Goal: Check status: Check status

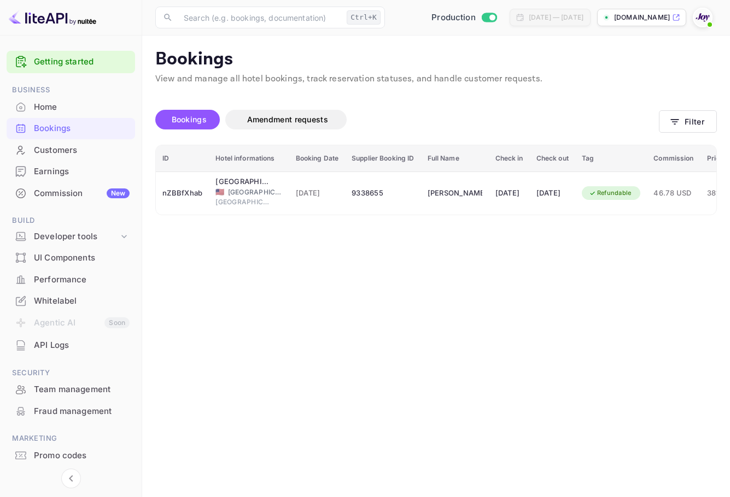
click at [697, 21] on img at bounding box center [702, 17] width 17 height 17
drag, startPoint x: 560, startPoint y: 271, endPoint x: 564, endPoint y: 260, distance: 11.3
click at [560, 497] on div at bounding box center [365, 497] width 730 height 0
click at [700, 112] on button "Filter" at bounding box center [688, 121] width 58 height 22
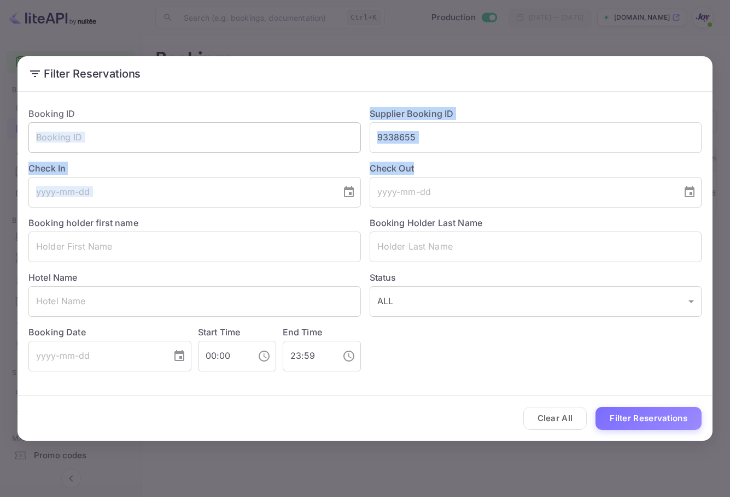
drag, startPoint x: 490, startPoint y: 155, endPoint x: 337, endPoint y: 144, distance: 154.0
click at [285, 150] on div "Booking ID ​ Supplier Booking ID 9338655 ​ Check In ​ Check Out ​ Booking holde…" at bounding box center [361, 234] width 682 height 273
click at [346, 143] on input "text" at bounding box center [194, 137] width 332 height 31
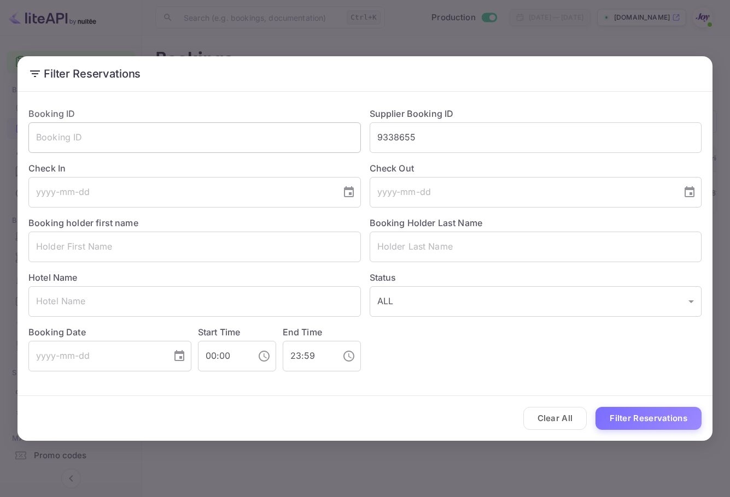
click at [346, 143] on input "text" at bounding box center [194, 137] width 332 height 31
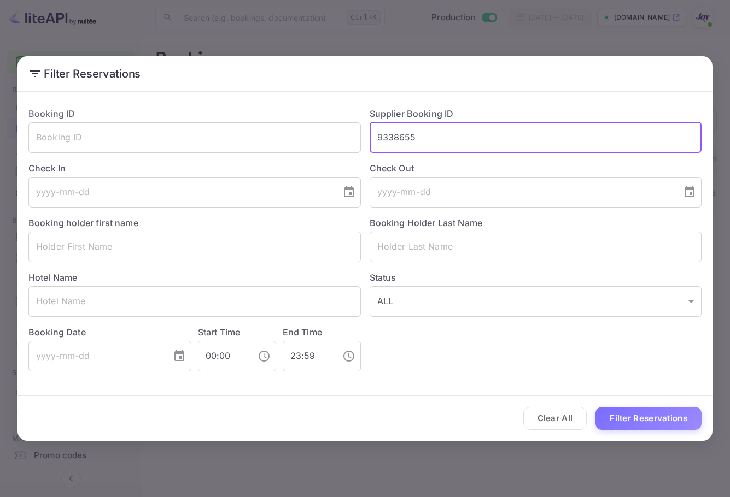
click at [454, 142] on input "9338655" at bounding box center [535, 137] width 332 height 31
drag, startPoint x: 454, startPoint y: 142, endPoint x: 257, endPoint y: 132, distance: 197.0
click at [440, 140] on input "9338655" at bounding box center [535, 137] width 332 height 31
click at [255, 133] on input "text" at bounding box center [194, 137] width 332 height 31
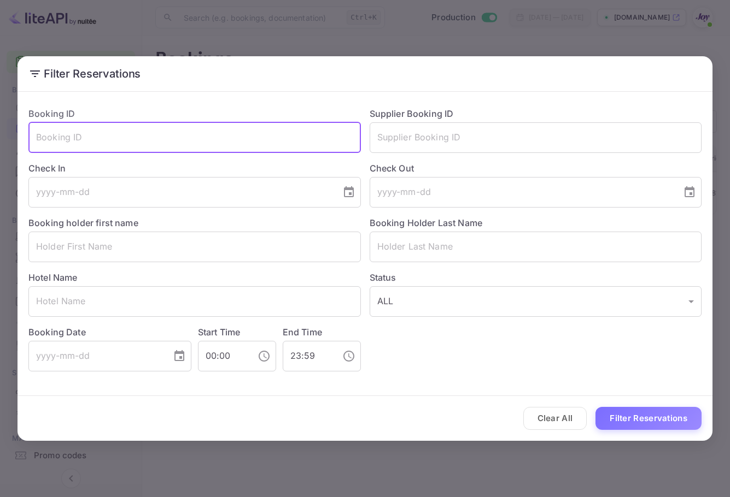
paste input "2b63ef9453"
type input "2b63ef9453"
click at [661, 421] on button "Filter Reservations" at bounding box center [648, 419] width 106 height 24
drag, startPoint x: 145, startPoint y: 137, endPoint x: 106, endPoint y: 158, distance: 44.3
click at [2, 163] on div "Filter Reservations Booking ID 2b63ef9453 ​ Supplier Booking ID ​ Check In ​ Ch…" at bounding box center [365, 248] width 730 height 497
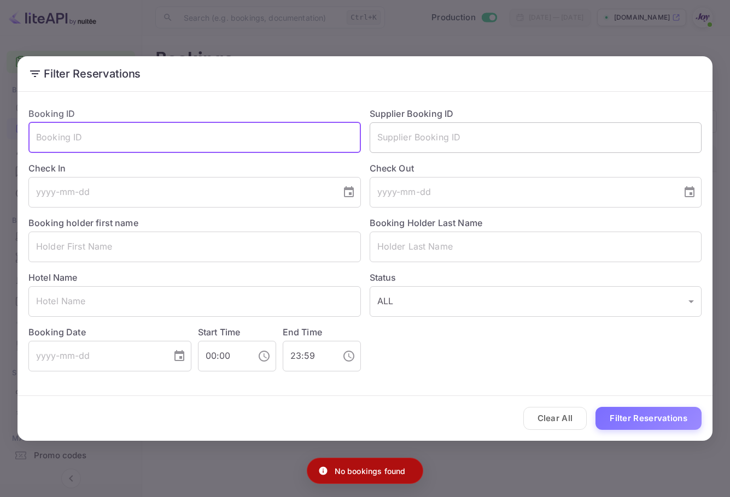
click at [494, 143] on input "text" at bounding box center [535, 137] width 332 height 31
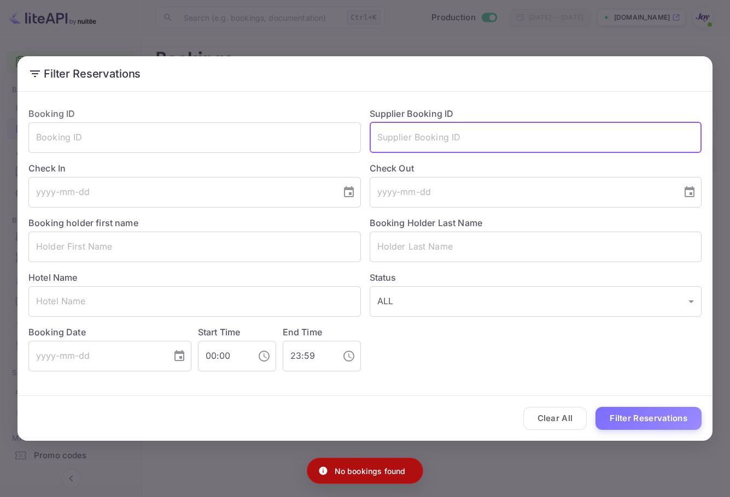
paste input "2b63ef9453"
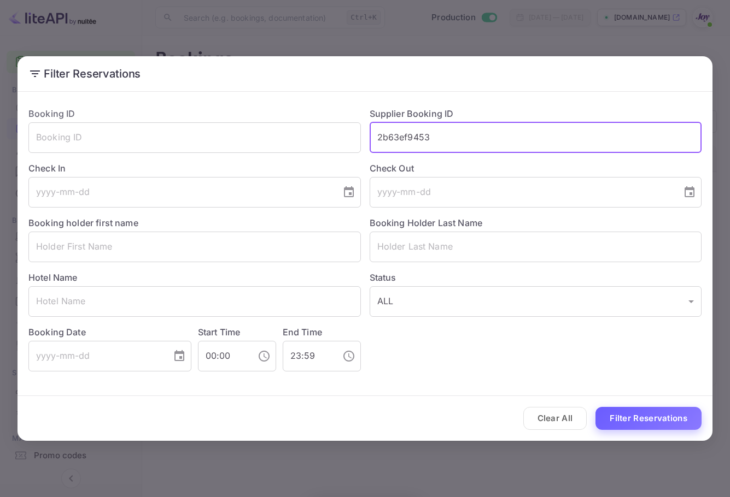
click at [683, 415] on button "Filter Reservations" at bounding box center [648, 419] width 106 height 24
drag, startPoint x: 487, startPoint y: 139, endPoint x: 326, endPoint y: 132, distance: 161.4
click at [326, 132] on div "Booking ID ​ Supplier Booking ID 2b63ef9453 ​ Check In ​ Check Out ​ Booking ho…" at bounding box center [361, 234] width 682 height 273
paste input "fbb39db22a"
click at [380, 133] on input "fbb39db22a" at bounding box center [535, 137] width 332 height 31
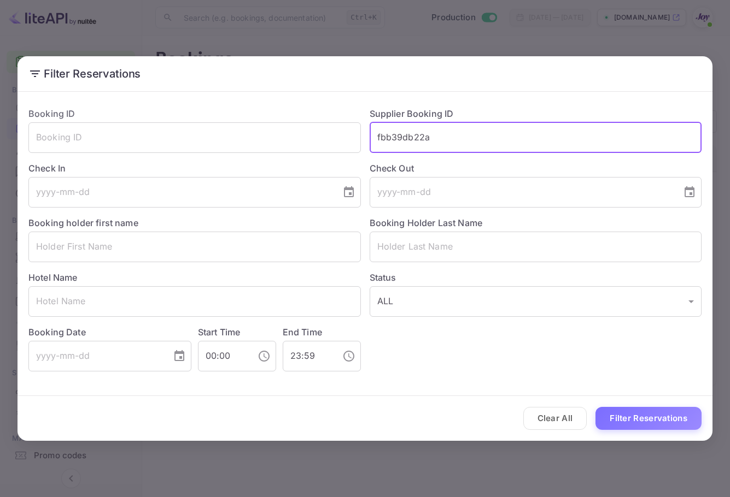
type input "fbb39db22a"
click at [654, 414] on button "Filter Reservations" at bounding box center [648, 419] width 106 height 24
drag, startPoint x: 474, startPoint y: 136, endPoint x: 339, endPoint y: 137, distance: 135.0
click at [339, 137] on div "Booking ID ​ Supplier Booking ID fbb39db22a ​ Check In ​ Check Out ​ Booking ho…" at bounding box center [361, 234] width 682 height 273
type input "="
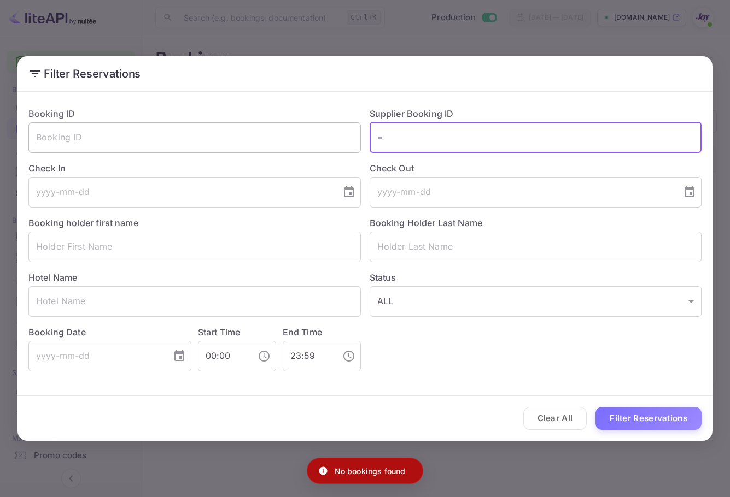
click at [193, 127] on input "text" at bounding box center [194, 137] width 332 height 31
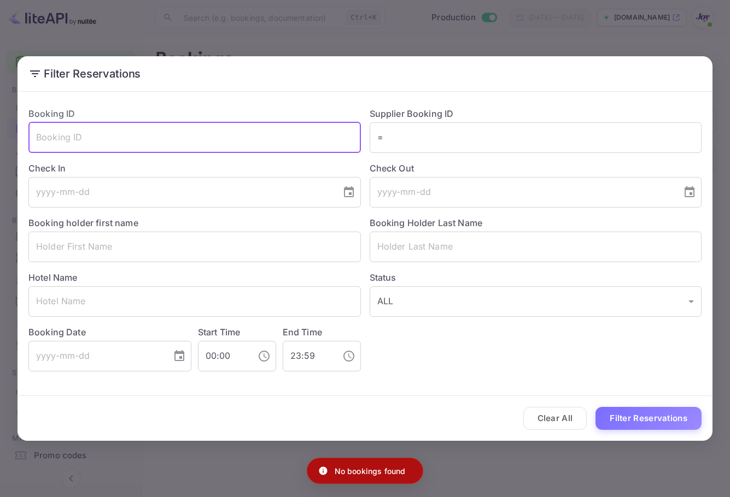
paste input "fbb39db22a"
type input "fbb39db22a"
click at [690, 422] on button "Filter Reservations" at bounding box center [648, 419] width 106 height 24
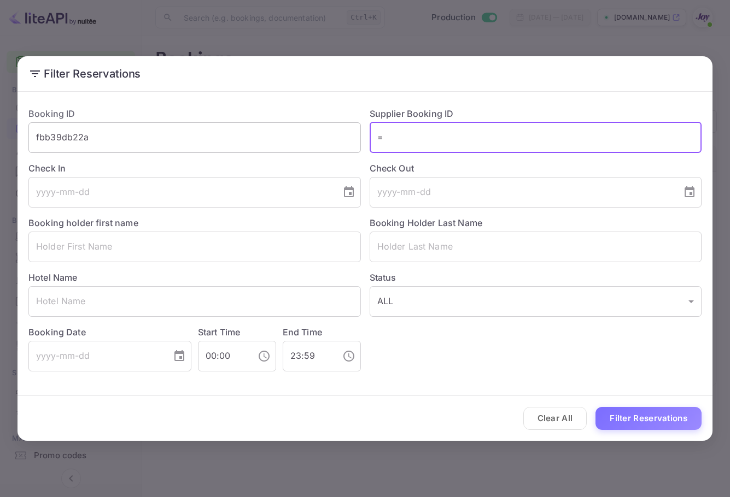
drag, startPoint x: 468, startPoint y: 138, endPoint x: 261, endPoint y: 138, distance: 206.6
click at [242, 124] on div "Booking ID fbb39db22a ​ Supplier Booking ID = ​ Check In ​ Check Out ​ Booking …" at bounding box center [361, 234] width 682 height 273
type input "="
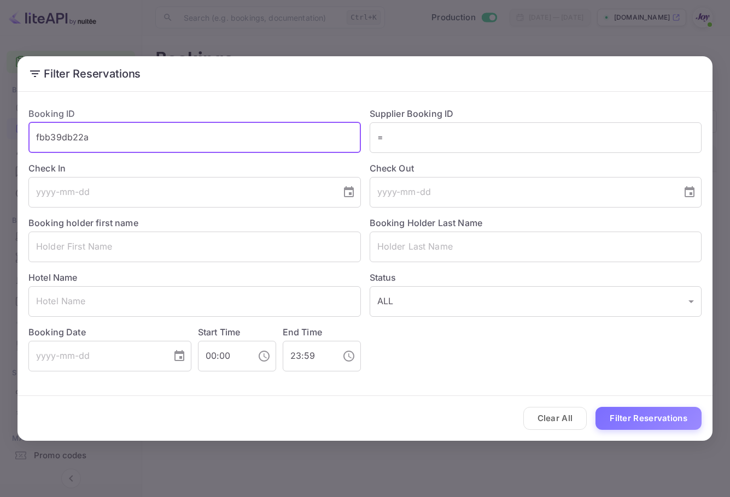
drag, startPoint x: 110, startPoint y: 129, endPoint x: 335, endPoint y: 162, distance: 227.0
click at [2, 122] on div "Filter Reservations Booking ID fbb39db22a ​ Supplier Booking ID = ​ Check In ​ …" at bounding box center [365, 248] width 730 height 497
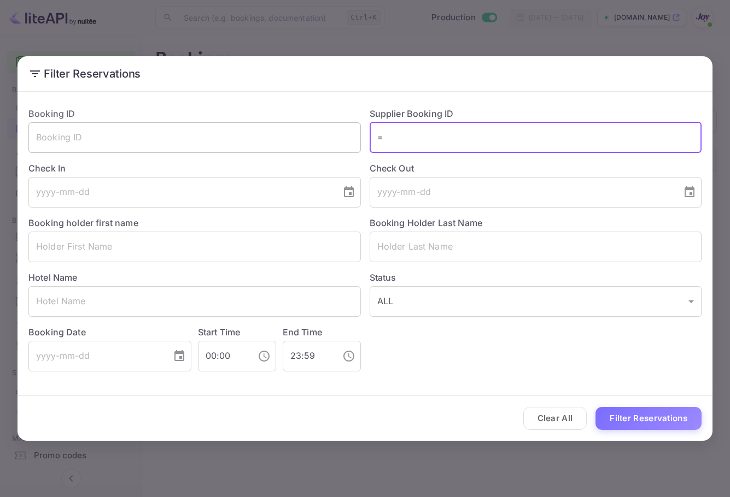
drag, startPoint x: 385, startPoint y: 135, endPoint x: 305, endPoint y: 135, distance: 80.3
click at [305, 135] on div "Booking ID ​ Supplier Booking ID = ​ Check In ​ Check Out ​ Booking holder firs…" at bounding box center [361, 234] width 682 height 273
click at [197, 264] on div "Hotel Name ​" at bounding box center [190, 289] width 341 height 55
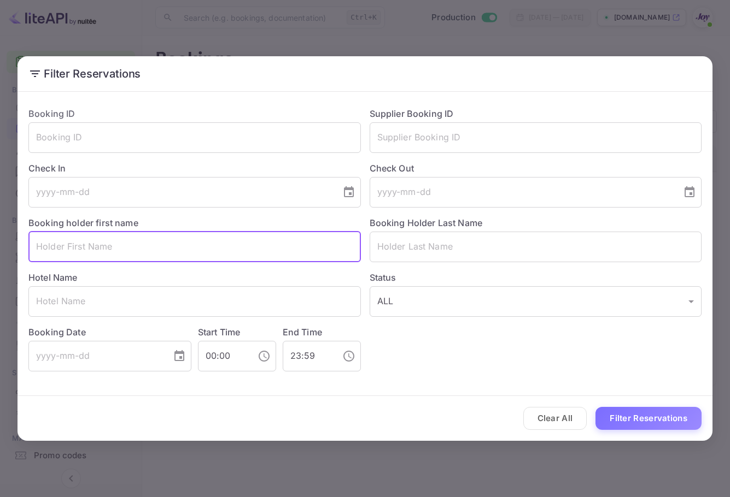
click at [211, 244] on input "text" at bounding box center [194, 247] width 332 height 31
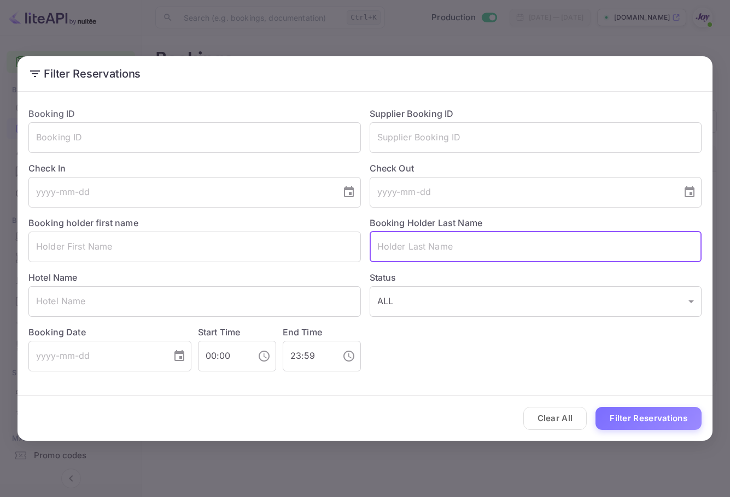
drag, startPoint x: 654, startPoint y: 249, endPoint x: 641, endPoint y: 254, distance: 14.7
click at [654, 249] on input "text" at bounding box center [535, 247] width 332 height 31
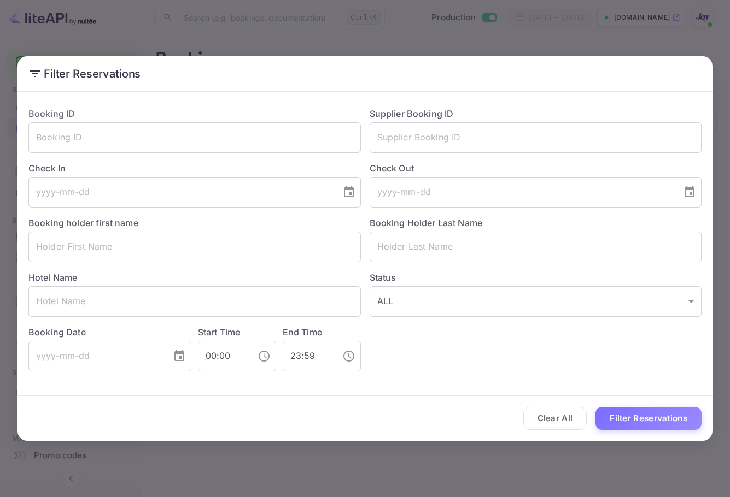
click at [491, 212] on div "Booking Holder Last Name ​" at bounding box center [531, 235] width 341 height 55
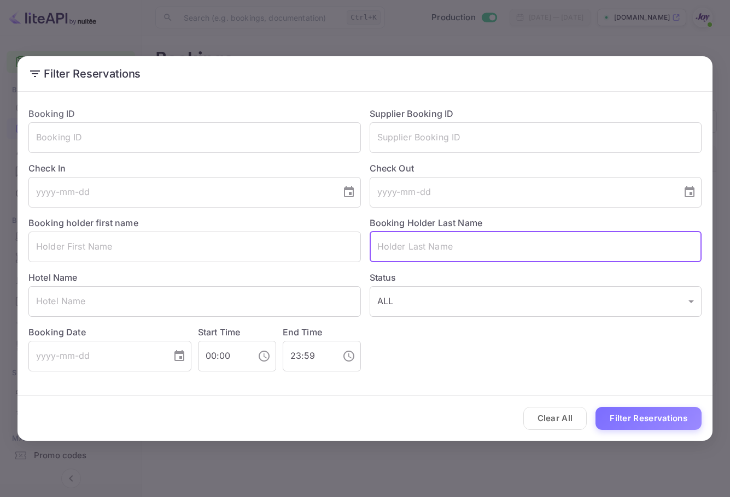
click at [489, 249] on input "text" at bounding box center [535, 247] width 332 height 31
paste input "[PERSON_NAME]"
click at [383, 246] on input "[PERSON_NAME]" at bounding box center [535, 247] width 332 height 31
click at [379, 246] on input "[PERSON_NAME]" at bounding box center [535, 247] width 332 height 31
type input "[PERSON_NAME]"
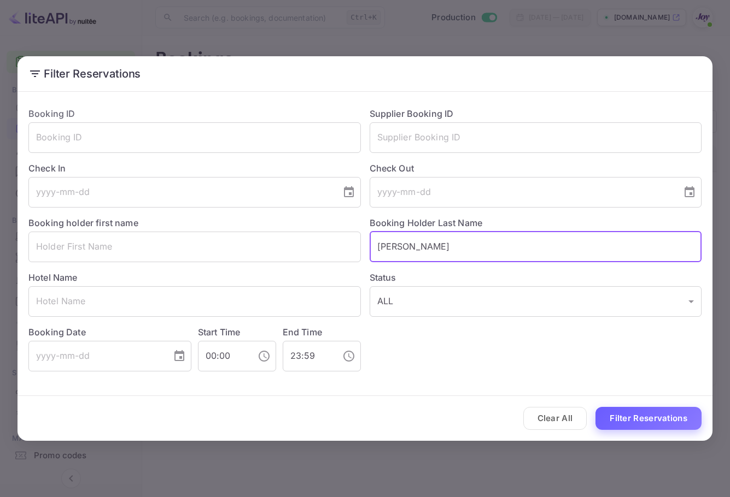
click at [632, 424] on button "Filter Reservations" at bounding box center [648, 419] width 106 height 24
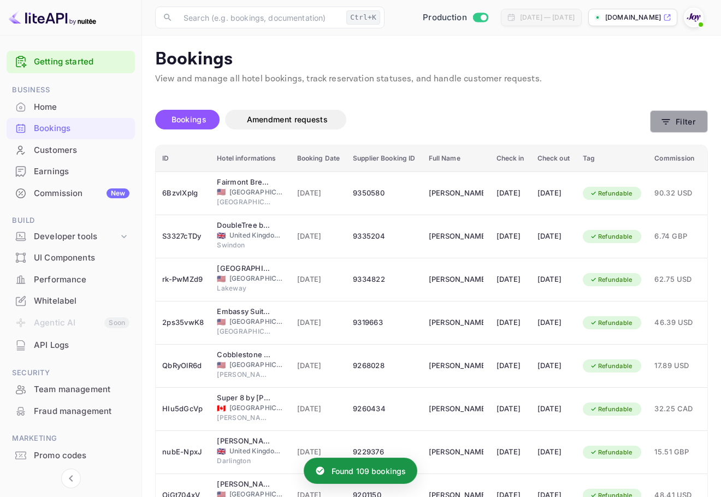
click at [681, 129] on button "Filter" at bounding box center [679, 121] width 58 height 22
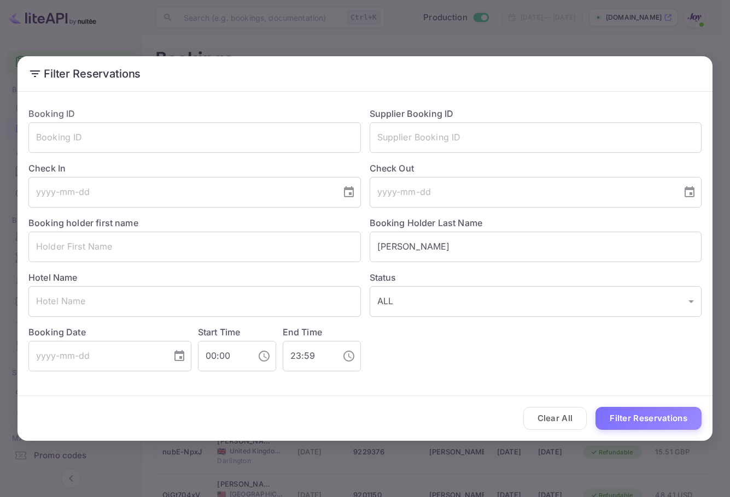
click at [178, 265] on div "Hotel Name ​" at bounding box center [190, 289] width 341 height 55
click at [191, 248] on input "text" at bounding box center [194, 247] width 332 height 31
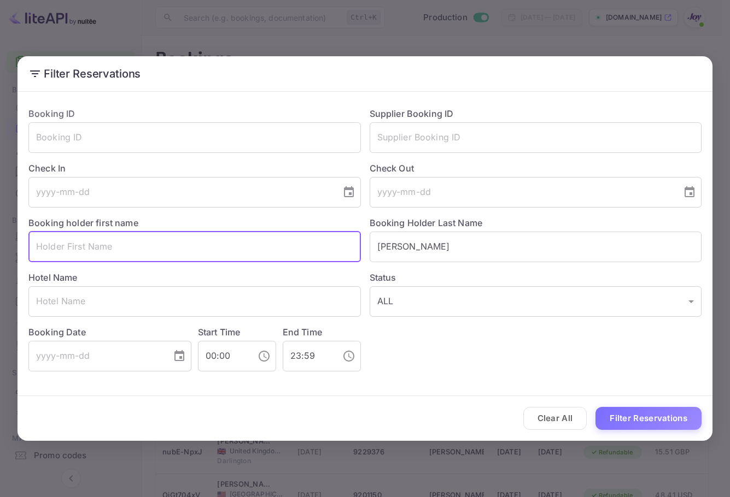
paste input "Phili"
type input "[PERSON_NAME]"
click at [649, 430] on button "Filter Reservations" at bounding box center [648, 419] width 106 height 24
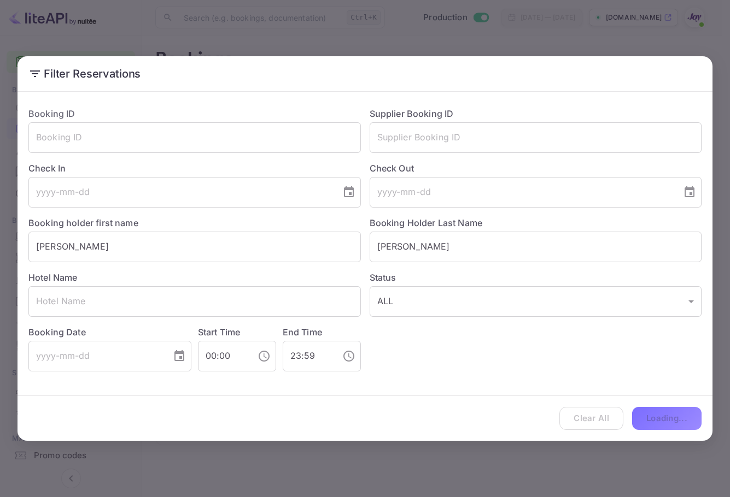
click at [655, 426] on div "Clear All Loading..." at bounding box center [364, 418] width 695 height 45
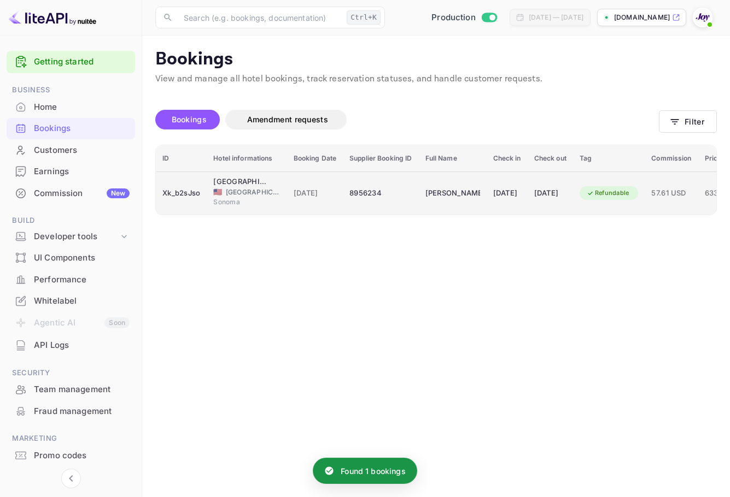
click at [521, 202] on td "[DATE]" at bounding box center [506, 193] width 41 height 43
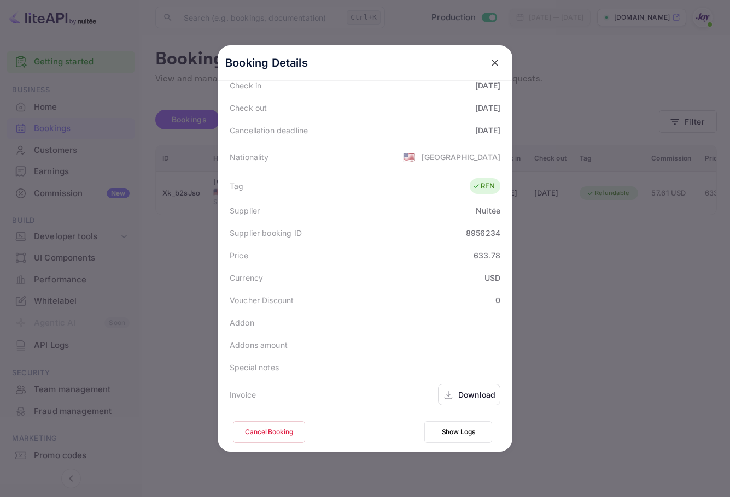
scroll to position [243, 0]
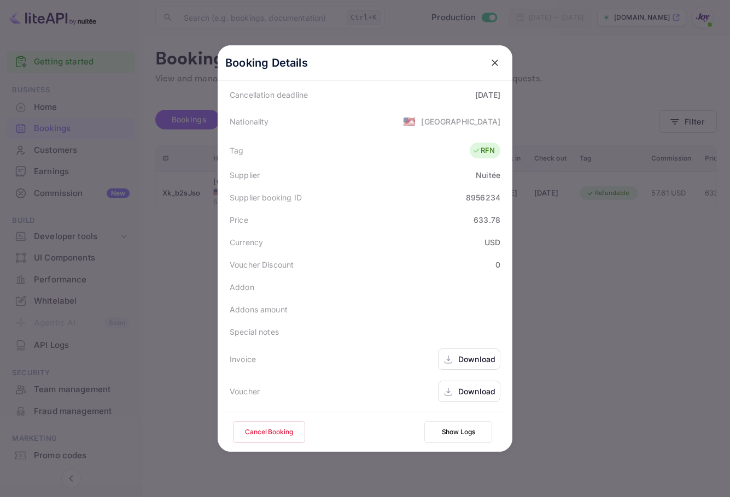
click at [469, 394] on div "Download" at bounding box center [476, 391] width 37 height 11
click at [468, 356] on div "Download" at bounding box center [476, 359] width 37 height 11
click at [489, 66] on icon "close" at bounding box center [494, 62] width 11 height 11
